Goal: Answer question/provide support: Share knowledge or assist other users

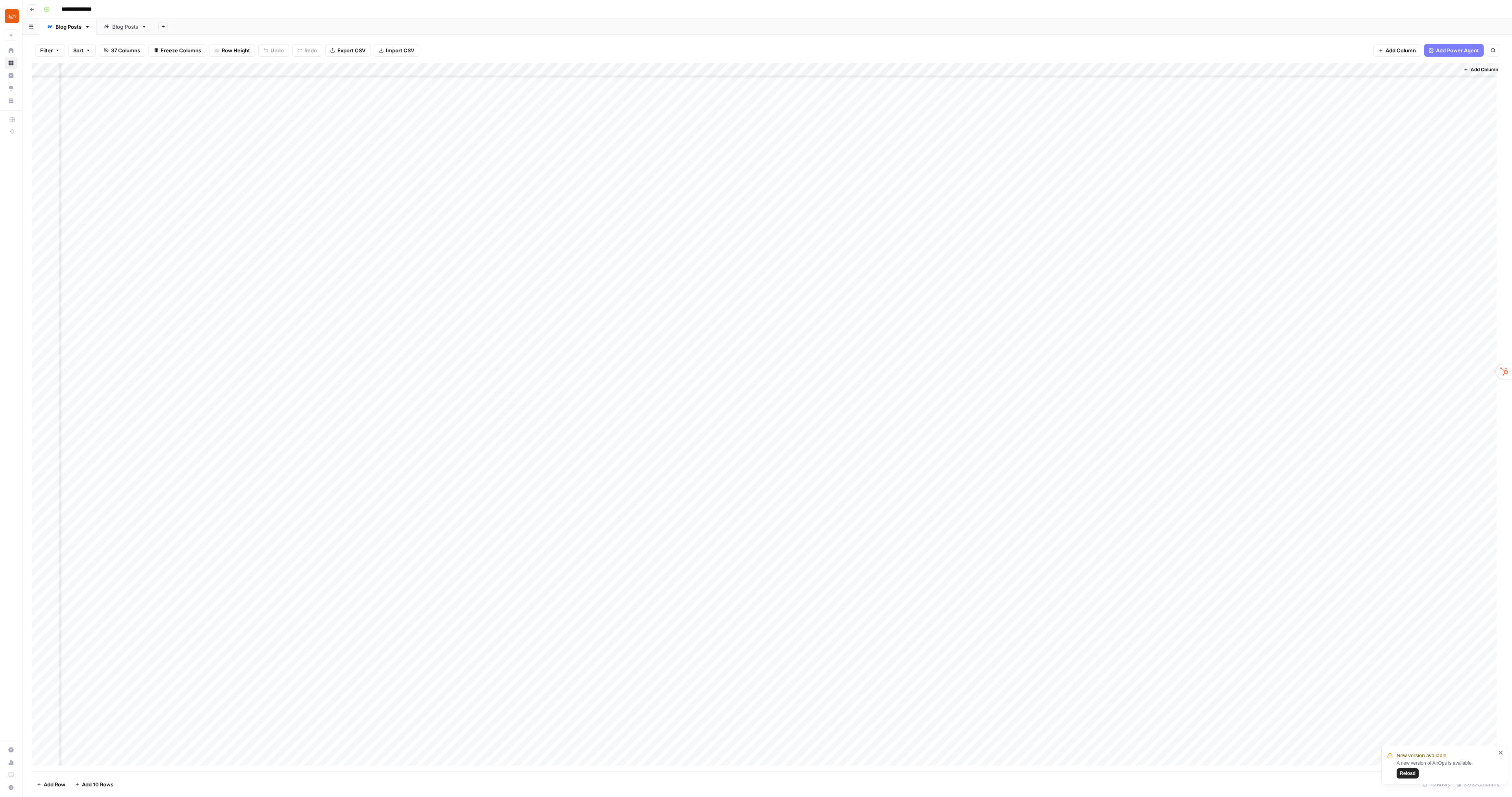
scroll to position [822, 1162]
click at [1399, 775] on button "Reload" at bounding box center [1408, 773] width 22 height 10
click at [124, 70] on div "Add Column" at bounding box center [767, 417] width 1471 height 709
click at [174, 108] on span "All Rows" at bounding box center [169, 109] width 50 height 8
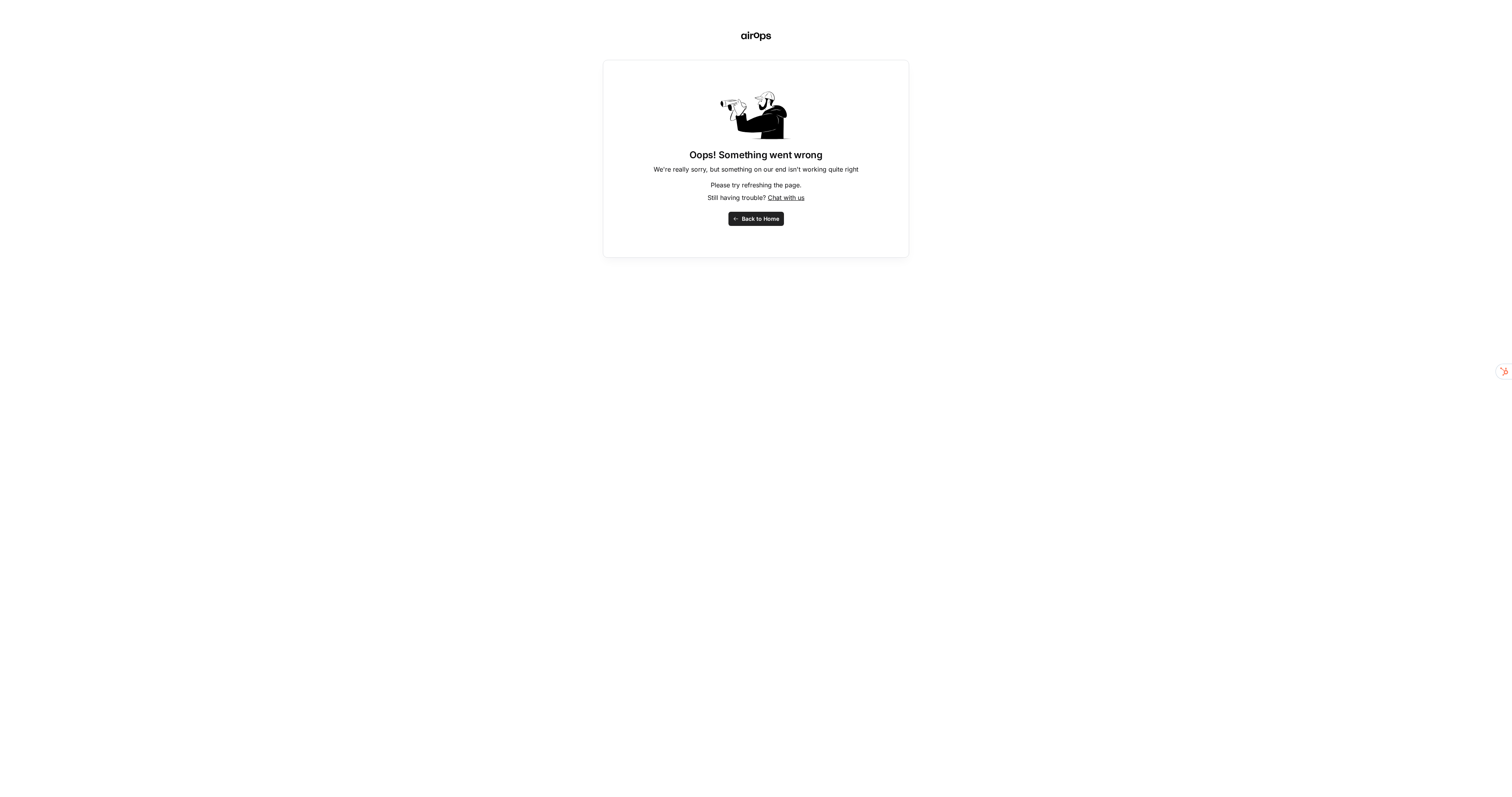
click at [767, 215] on span "Back to Home" at bounding box center [761, 218] width 38 height 8
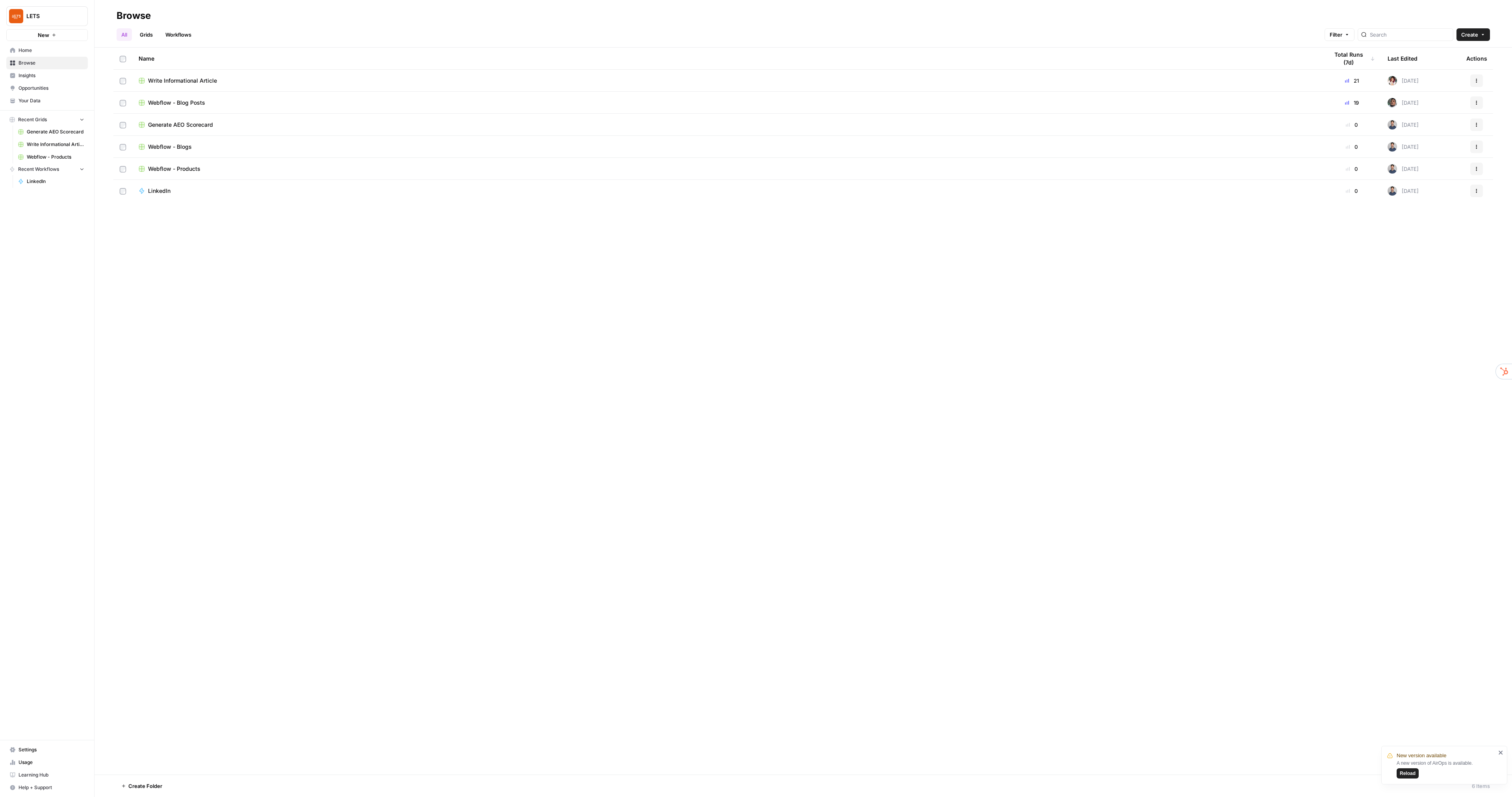
click at [1408, 774] on span "Reload" at bounding box center [1408, 774] width 16 height 7
click at [47, 789] on span "Help + Support" at bounding box center [52, 788] width 66 height 7
click at [148, 785] on span "Chat & Support" at bounding box center [131, 784] width 53 height 7
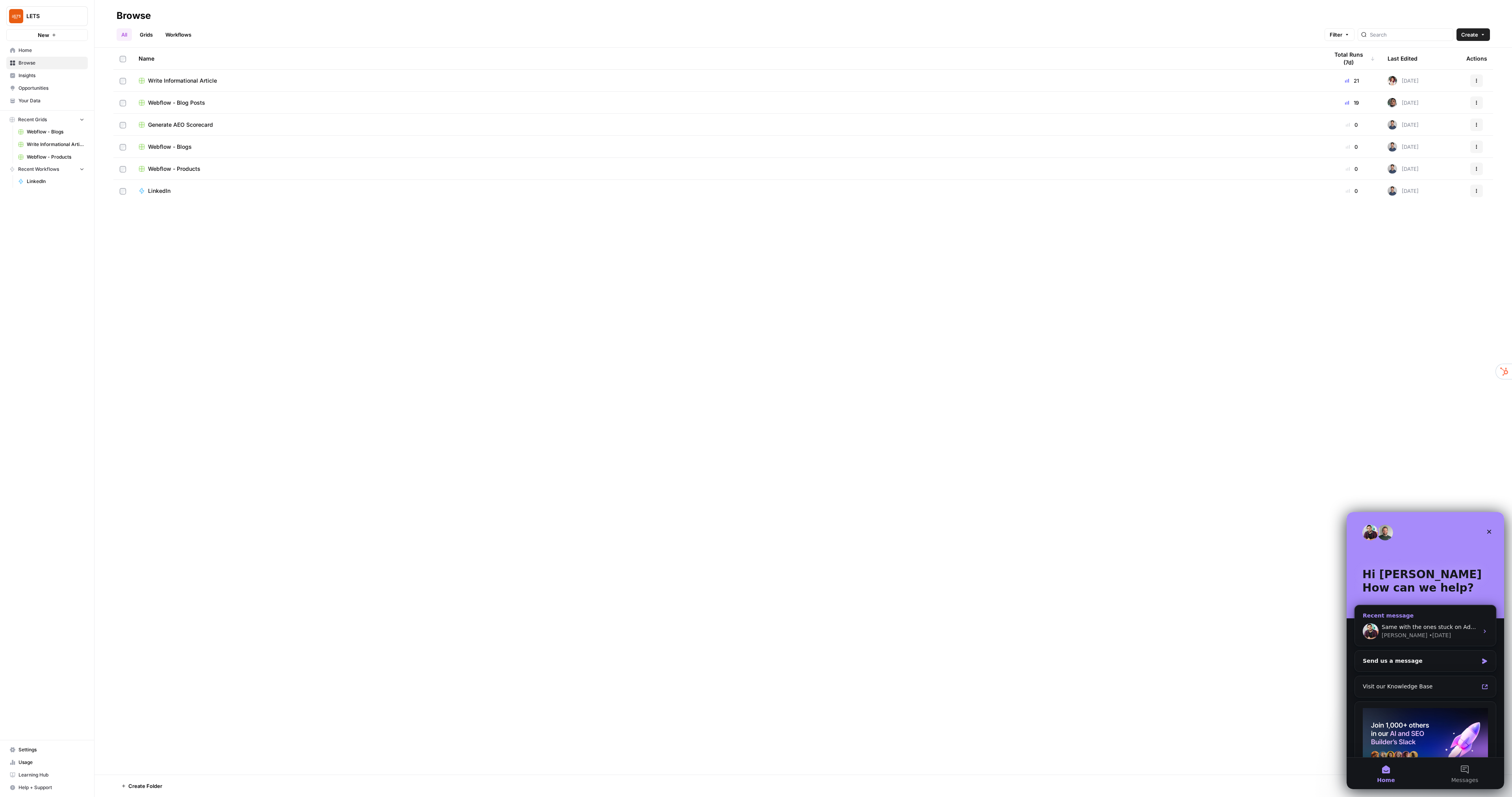
click at [1437, 637] on div "Manuel • 4d ago" at bounding box center [1430, 636] width 97 height 8
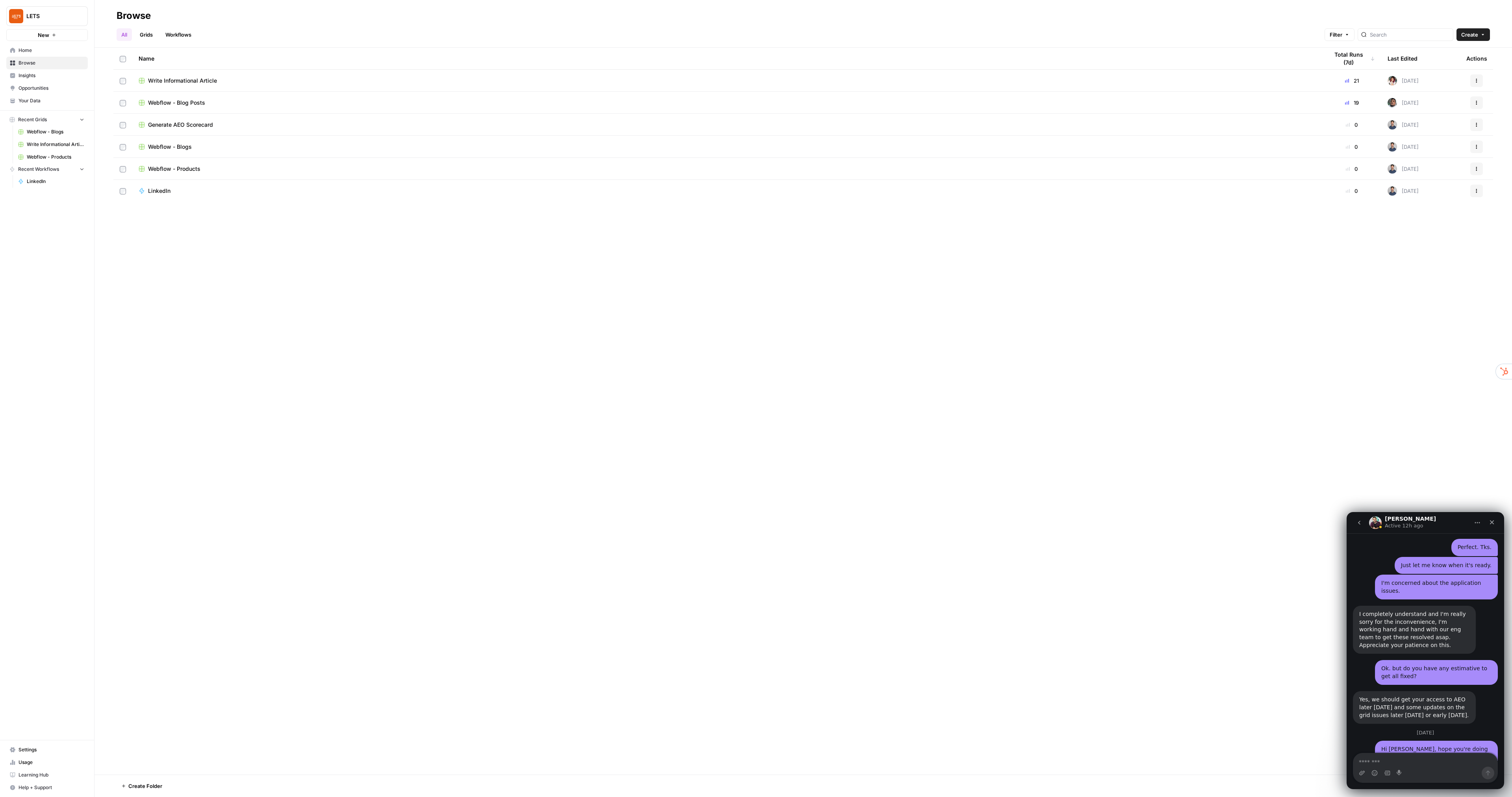
scroll to position [3572, 0]
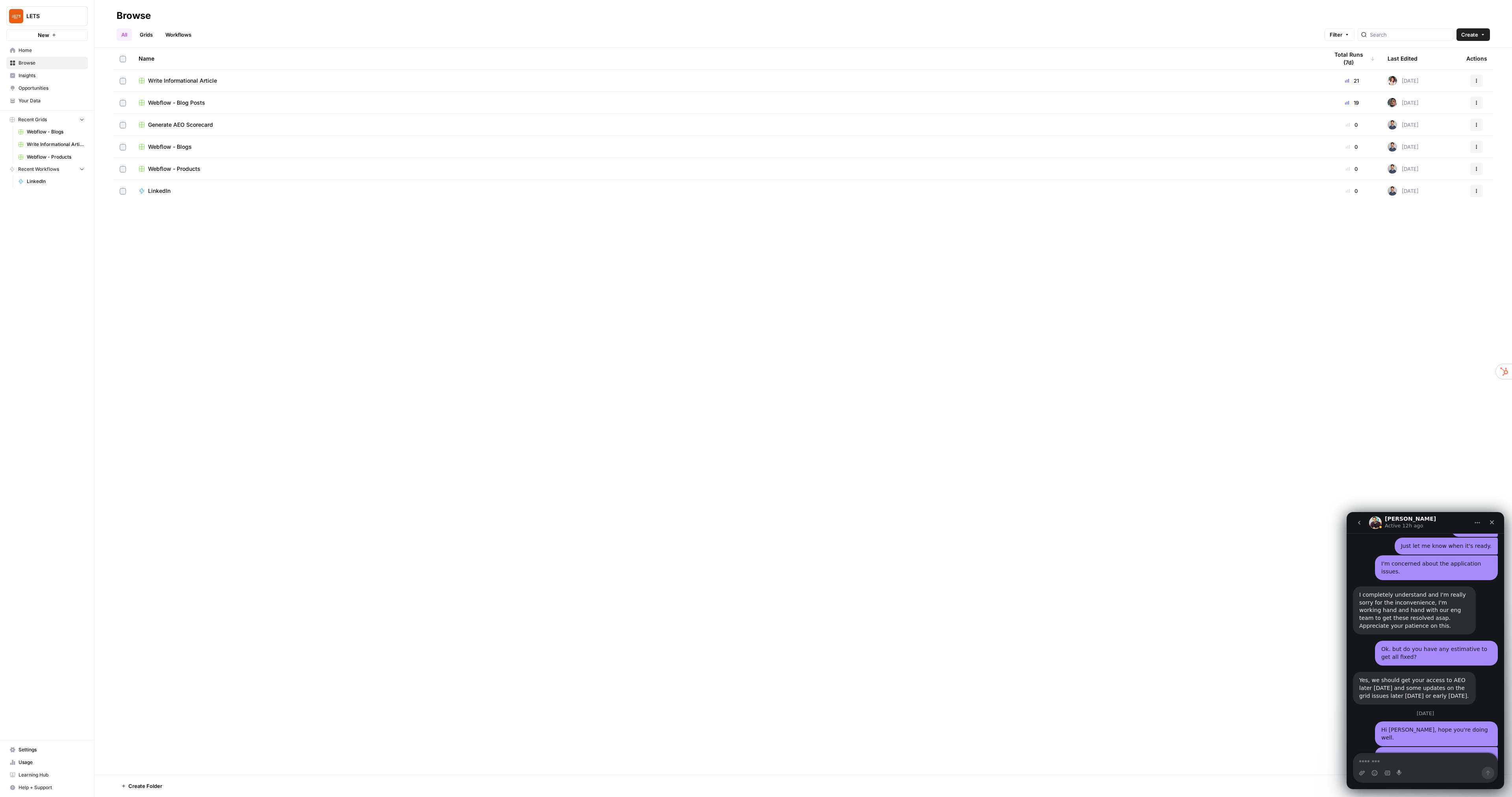
click at [1395, 756] on textarea "Message…" at bounding box center [1426, 760] width 144 height 13
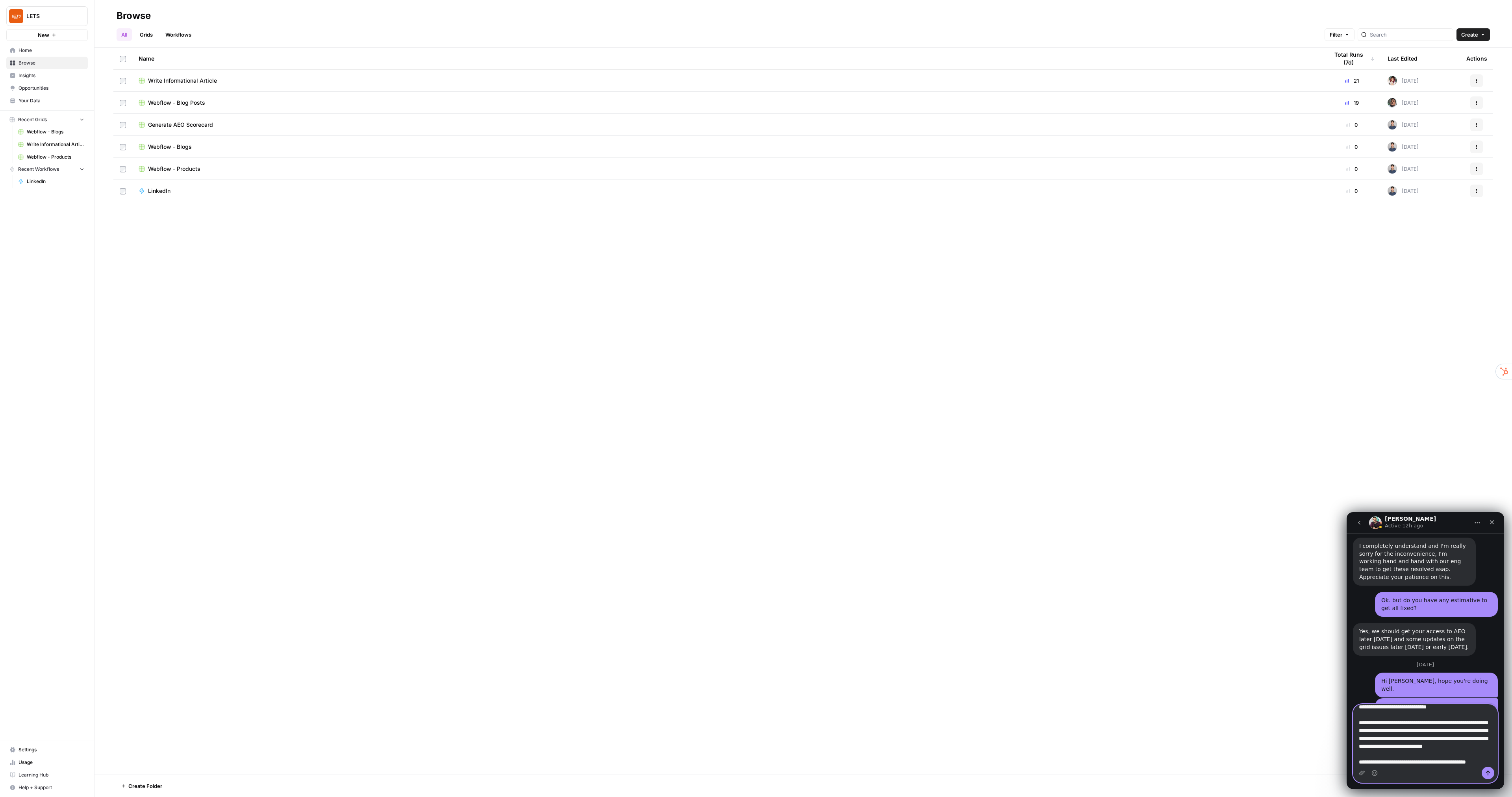
scroll to position [21, 0]
type textarea "**********"
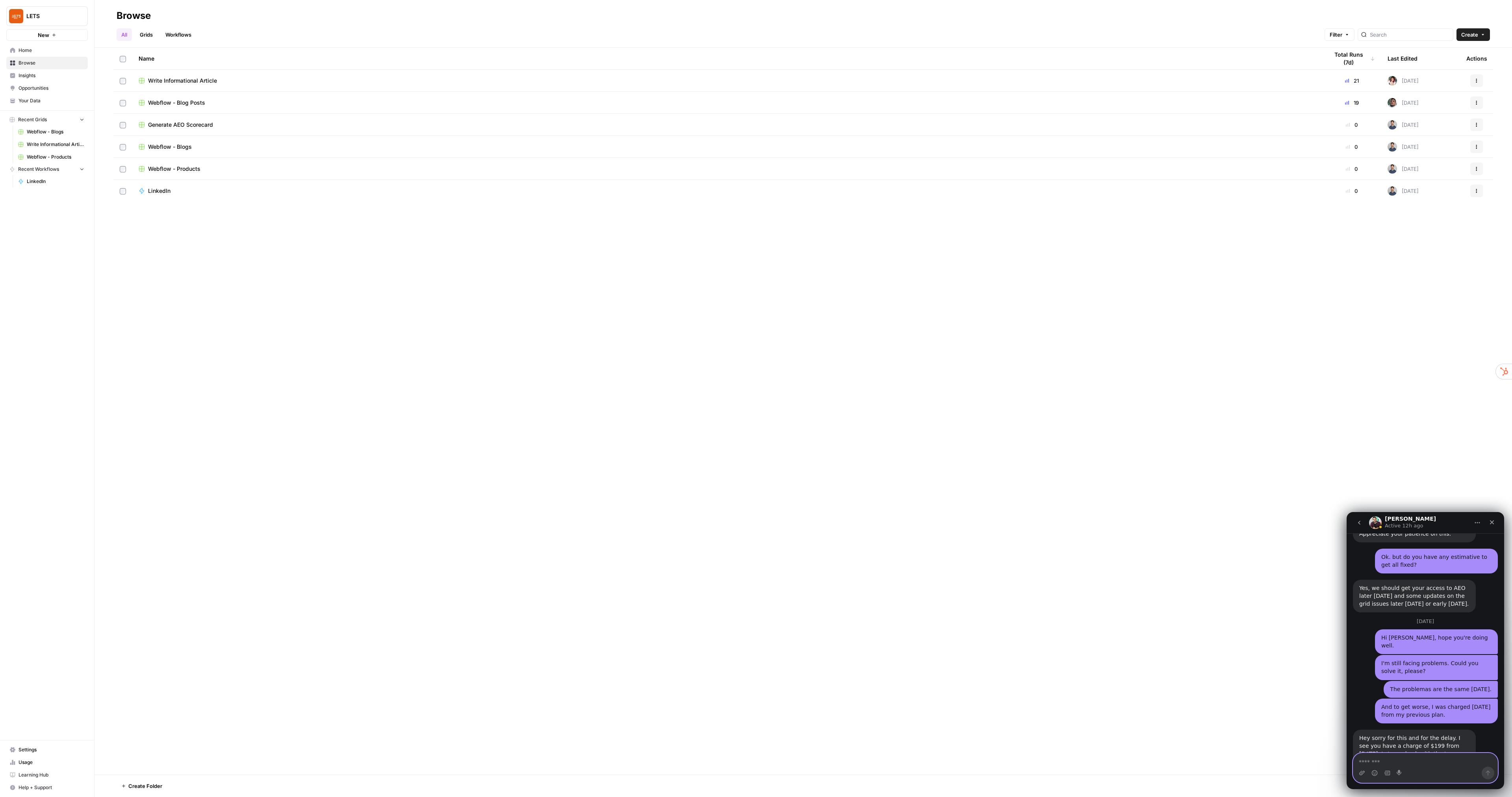
scroll to position [3676, 0]
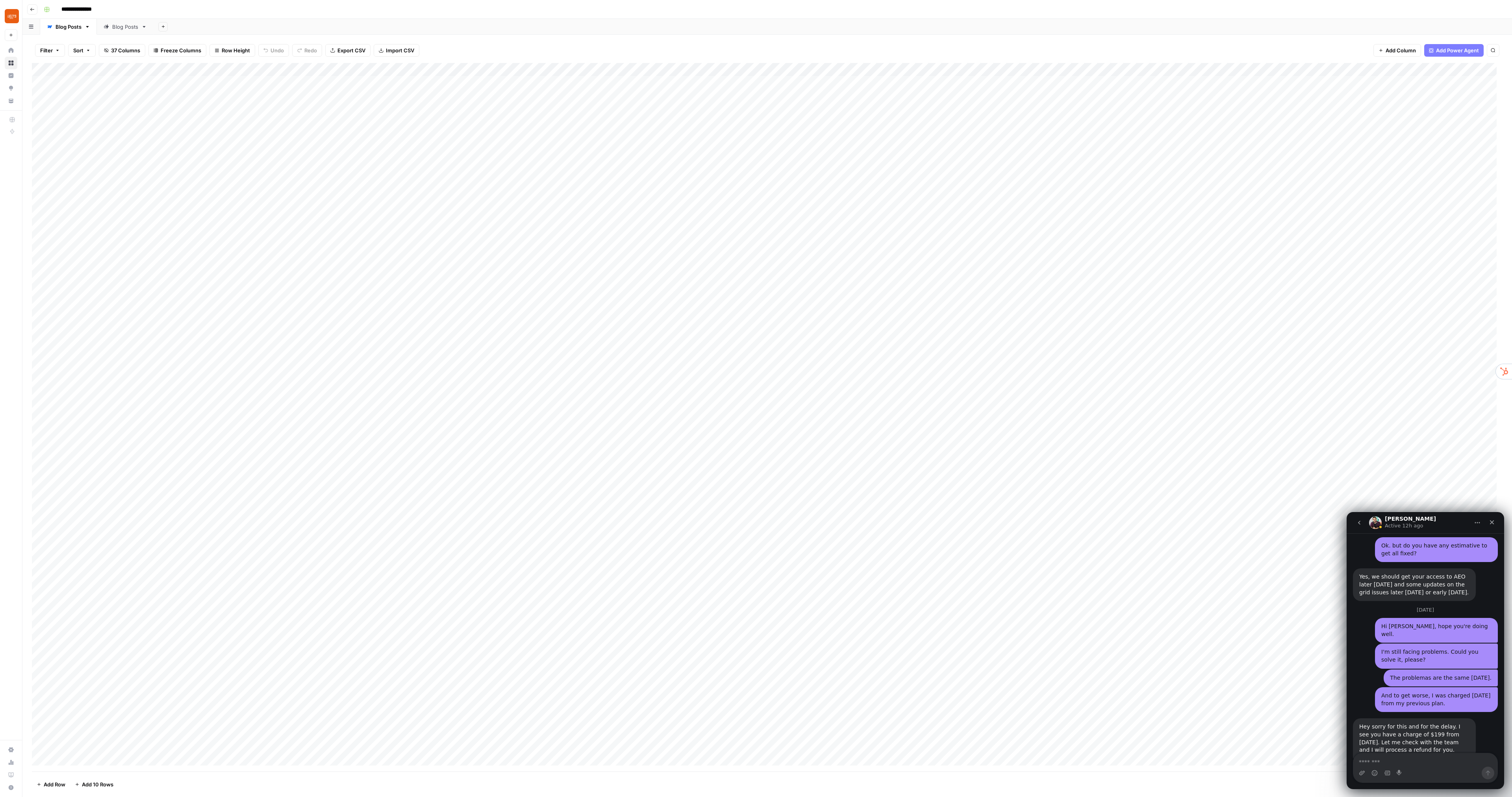
click at [125, 72] on div "Add Column" at bounding box center [767, 417] width 1471 height 709
type input "Webflow Import"
click at [179, 108] on span "All Rows" at bounding box center [169, 109] width 50 height 8
click at [89, 83] on div "Add Column" at bounding box center [767, 417] width 1471 height 709
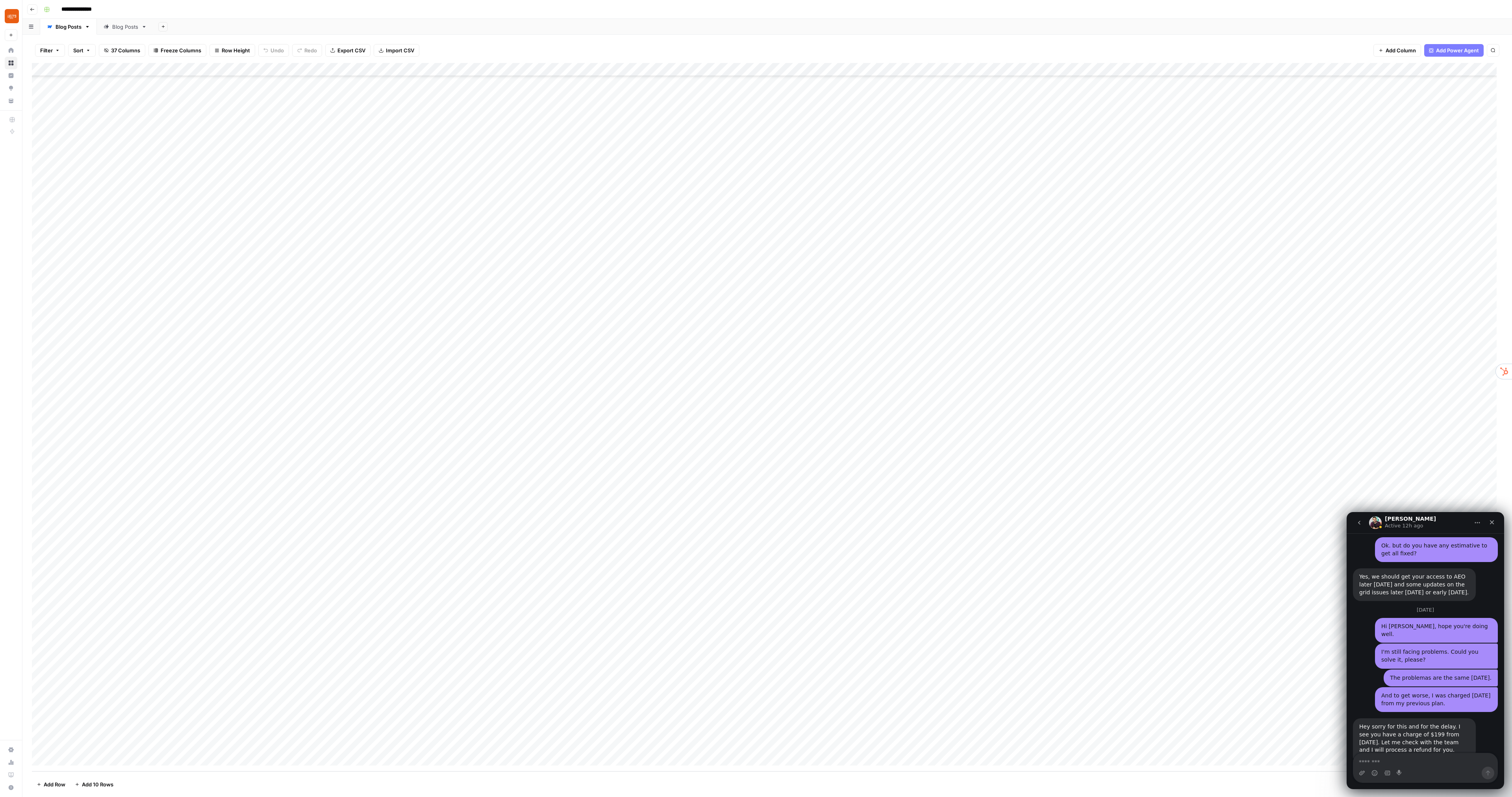
click at [88, 749] on div "Add Column" at bounding box center [767, 417] width 1471 height 709
click at [960, 323] on div "Add Column" at bounding box center [767, 417] width 1471 height 709
click at [987, 310] on div "Add Column" at bounding box center [767, 417] width 1471 height 709
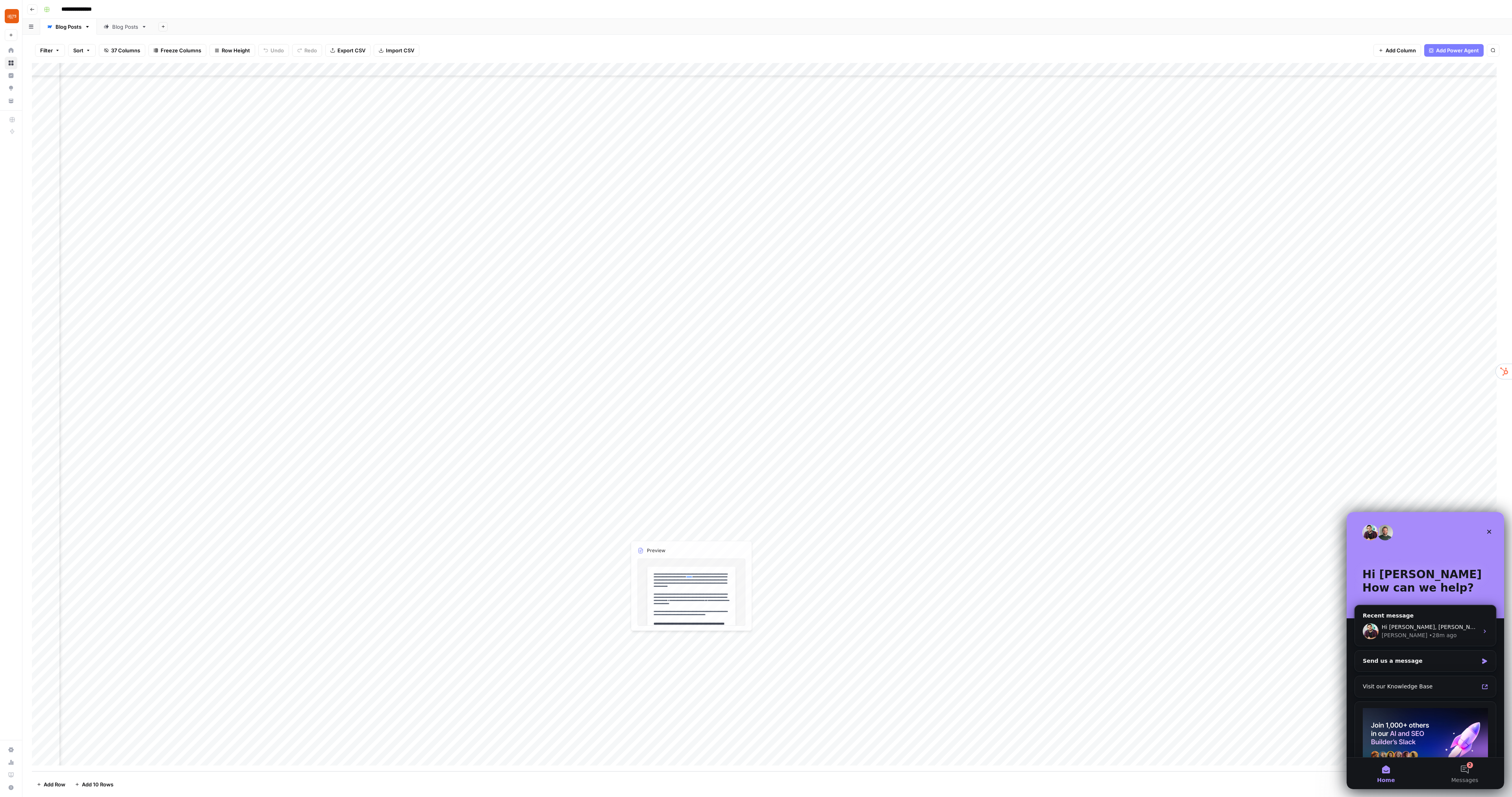
scroll to position [0, 118]
